Goal: Task Accomplishment & Management: Manage account settings

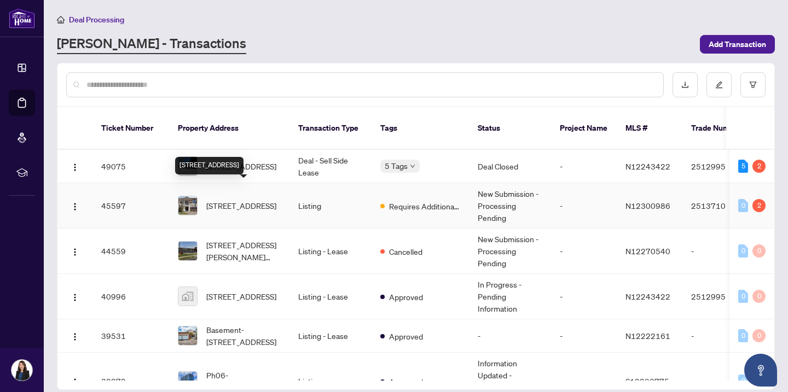
click at [256, 200] on span "[STREET_ADDRESS]" at bounding box center [241, 206] width 70 height 12
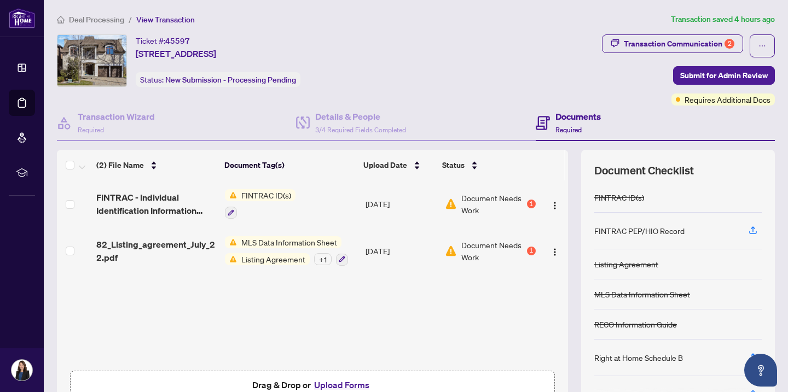
click at [324, 202] on td "FINTRAC ID(s)" at bounding box center [290, 203] width 141 height 47
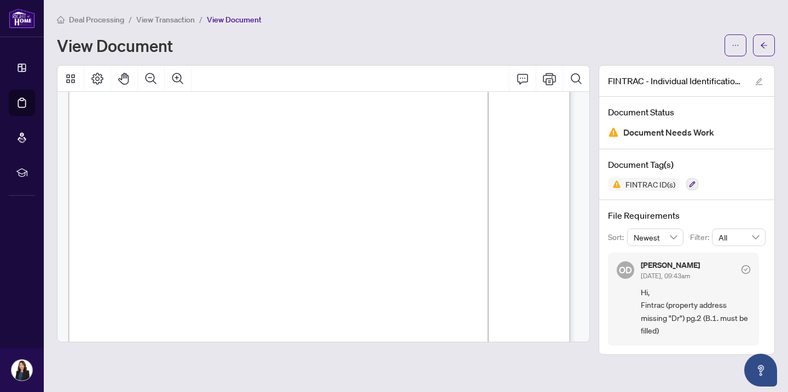
scroll to position [36, 0]
click at [759, 46] on button "button" at bounding box center [764, 45] width 22 height 22
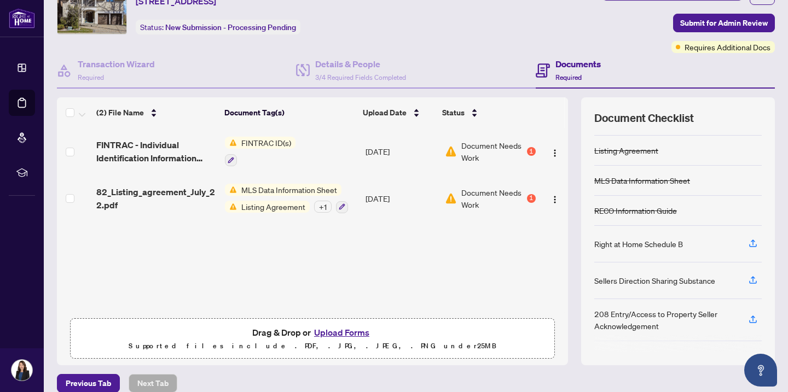
scroll to position [65, 0]
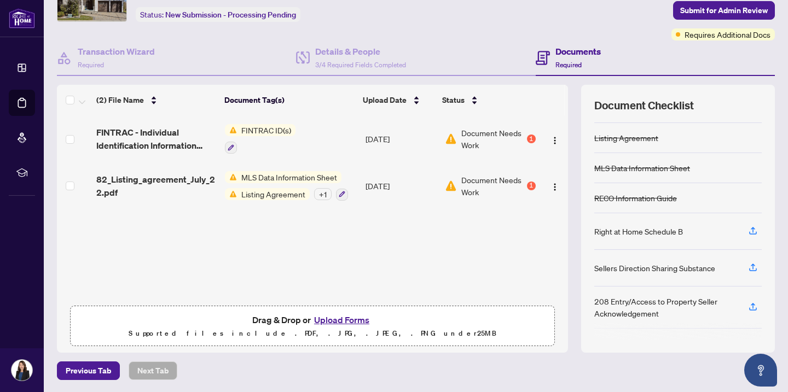
click at [410, 134] on td "[DATE]" at bounding box center [400, 138] width 79 height 47
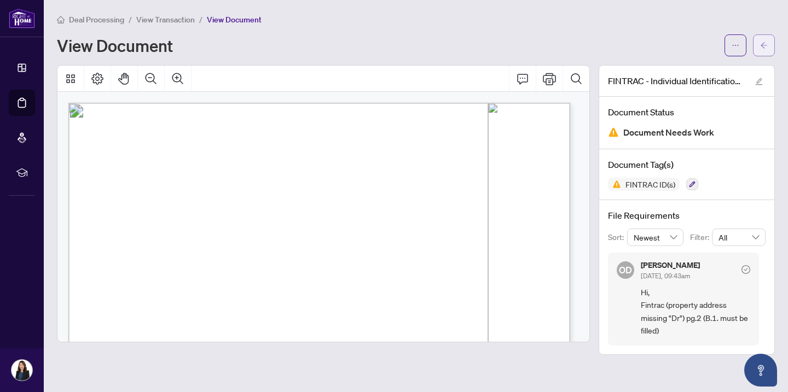
click at [765, 40] on span "button" at bounding box center [764, 46] width 8 height 18
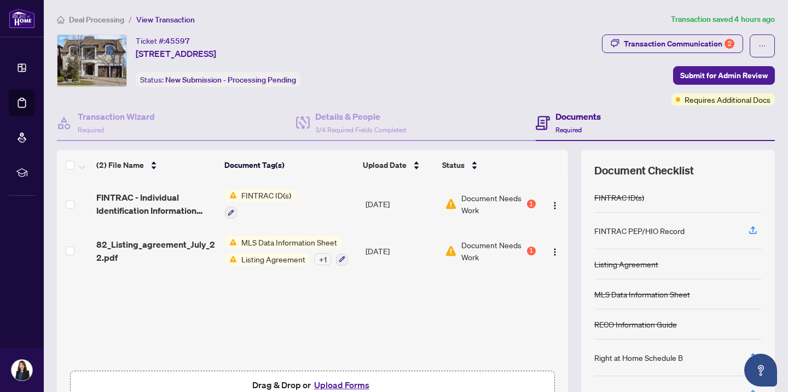
click at [461, 254] on span "Document Needs Work" at bounding box center [492, 251] width 63 height 24
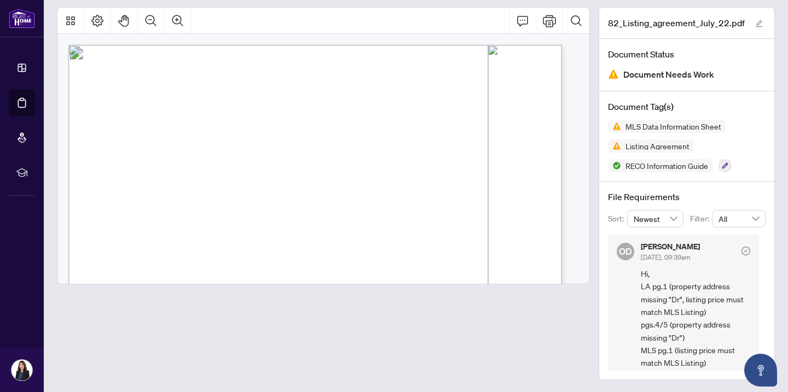
scroll to position [7, 0]
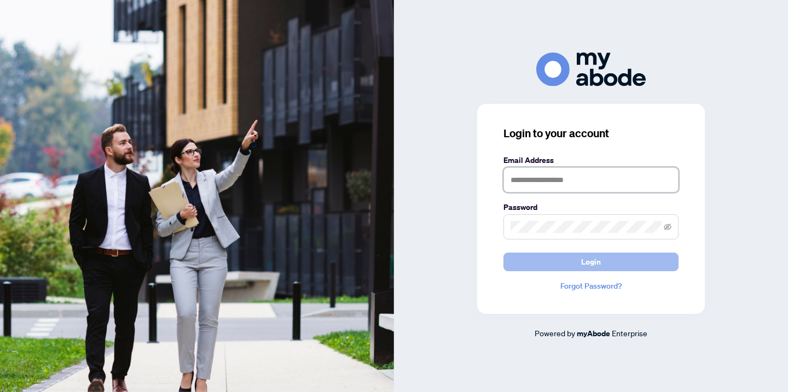
type input "**********"
click at [599, 264] on span "Login" at bounding box center [591, 262] width 20 height 18
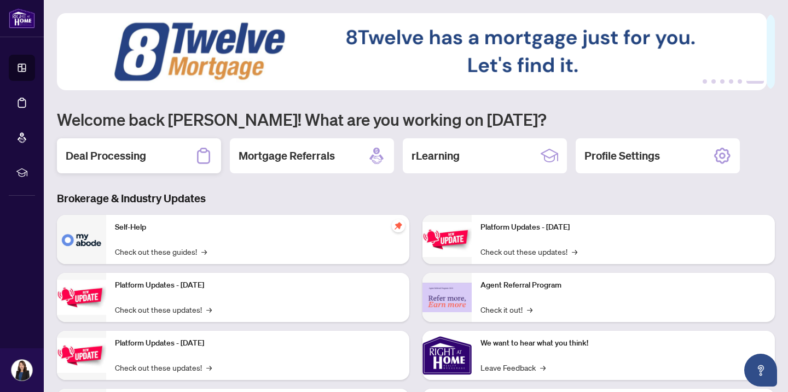
click at [125, 155] on h2 "Deal Processing" at bounding box center [106, 155] width 80 height 15
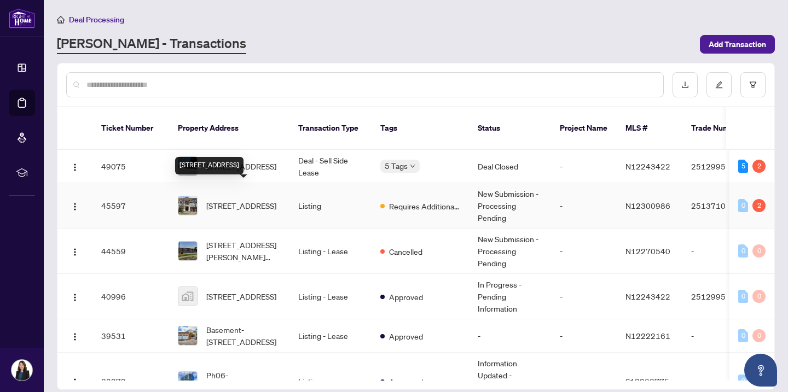
click at [219, 200] on span "[STREET_ADDRESS]" at bounding box center [241, 206] width 70 height 12
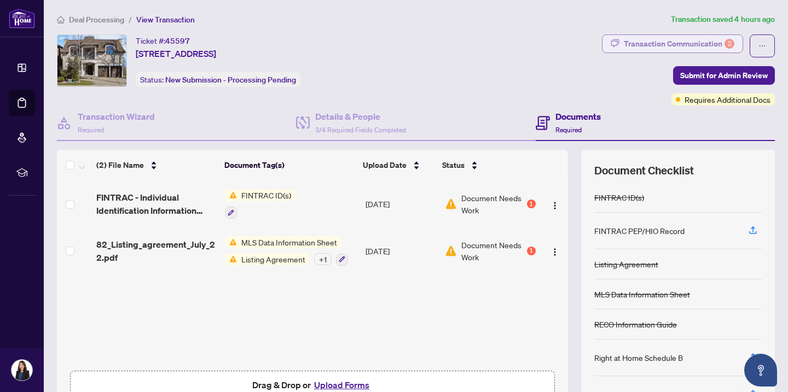
click at [661, 42] on div "Transaction Communication 2" at bounding box center [678, 44] width 110 height 18
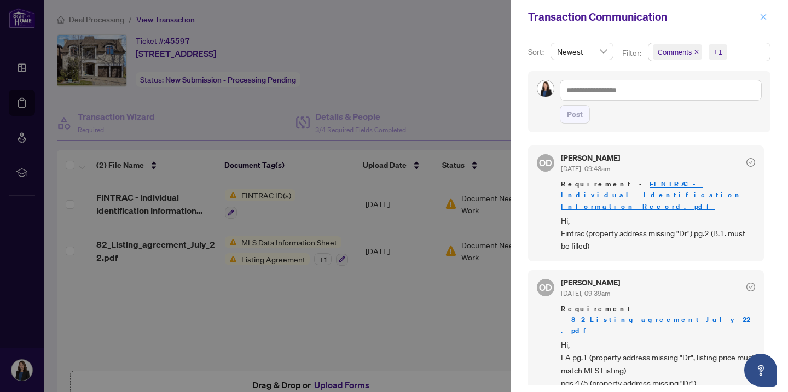
click at [765, 16] on icon "close" at bounding box center [763, 17] width 8 height 8
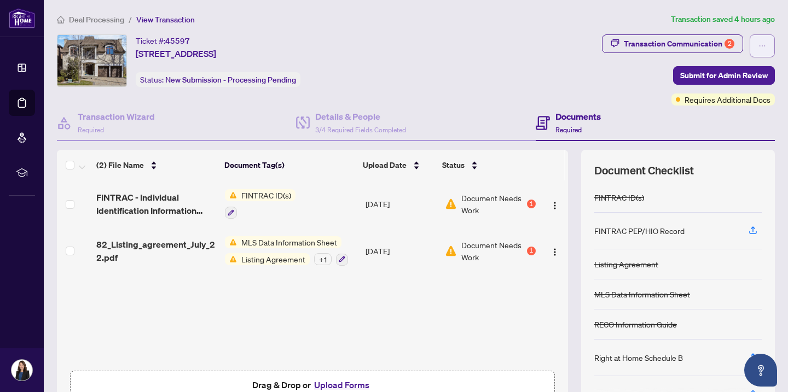
click at [758, 42] on icon "ellipsis" at bounding box center [762, 46] width 8 height 8
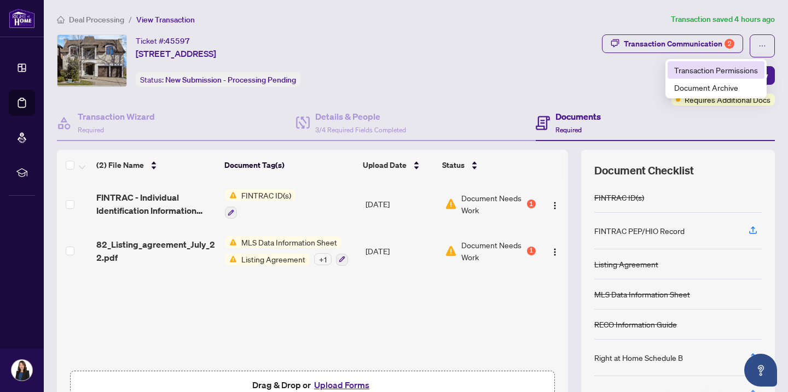
click at [731, 71] on span "Transaction Permissions" at bounding box center [716, 70] width 84 height 12
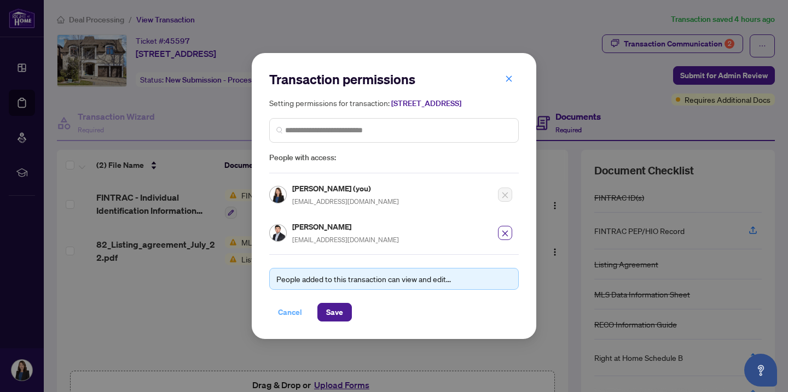
click at [289, 317] on span "Cancel" at bounding box center [290, 313] width 24 height 18
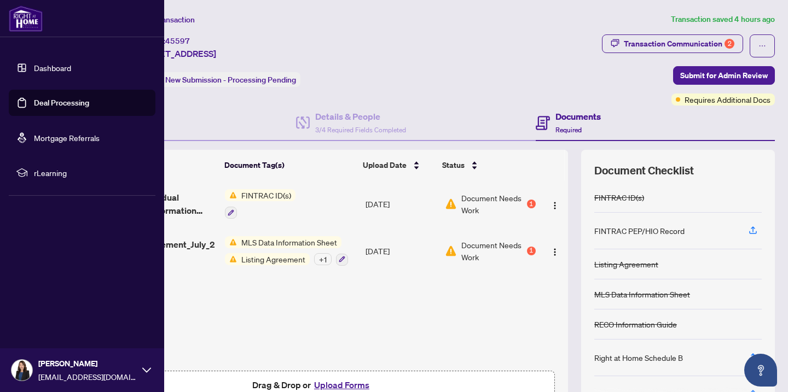
click at [143, 368] on icon at bounding box center [146, 370] width 9 height 9
click at [50, 307] on span "Logout" at bounding box center [44, 305] width 25 height 18
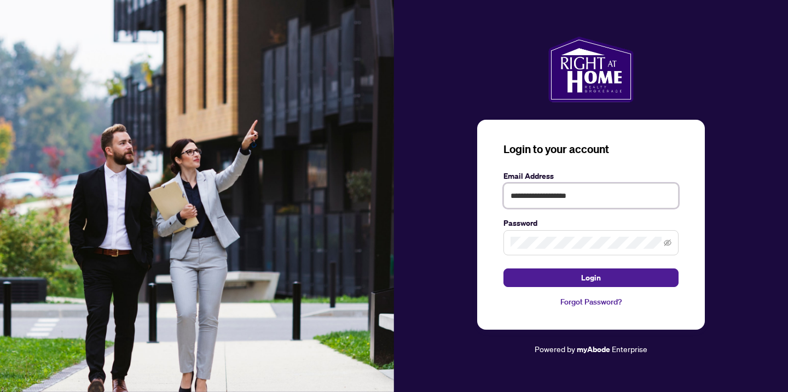
click at [606, 188] on input "**********" at bounding box center [590, 195] width 175 height 25
type input "**********"
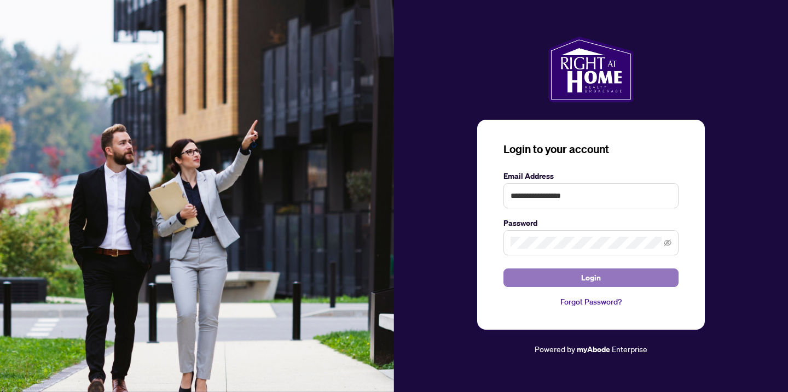
click at [582, 276] on span "Login" at bounding box center [591, 278] width 20 height 18
